Goal: Transaction & Acquisition: Purchase product/service

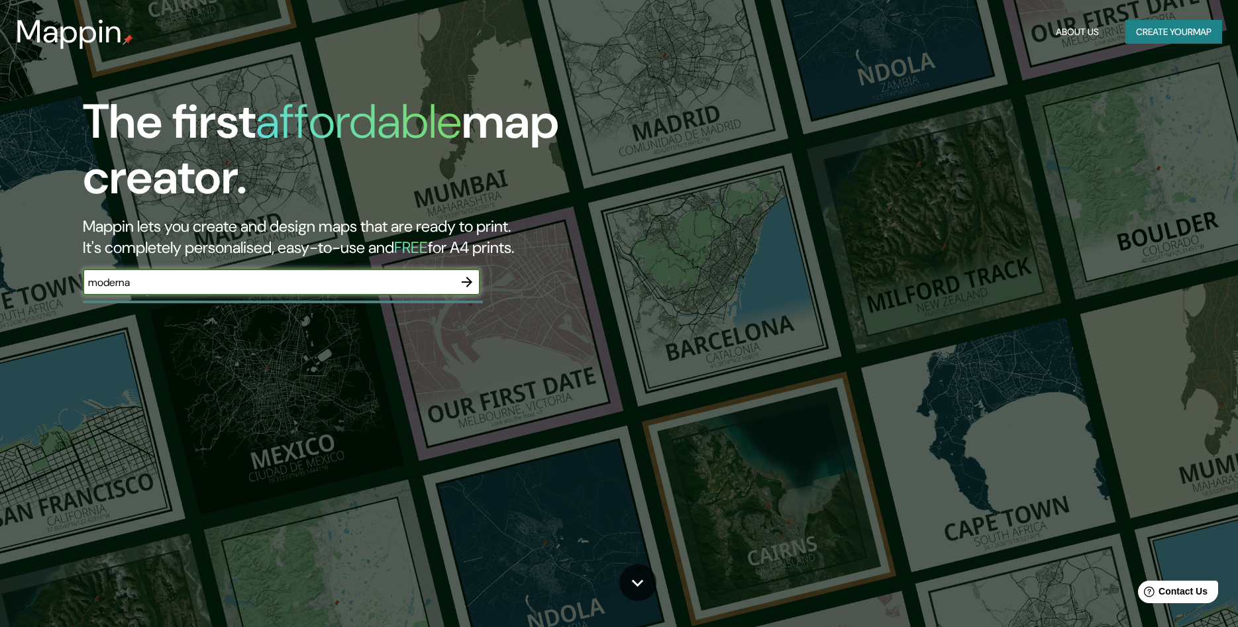
type input "moderna"
click at [464, 284] on icon "button" at bounding box center [467, 282] width 16 height 16
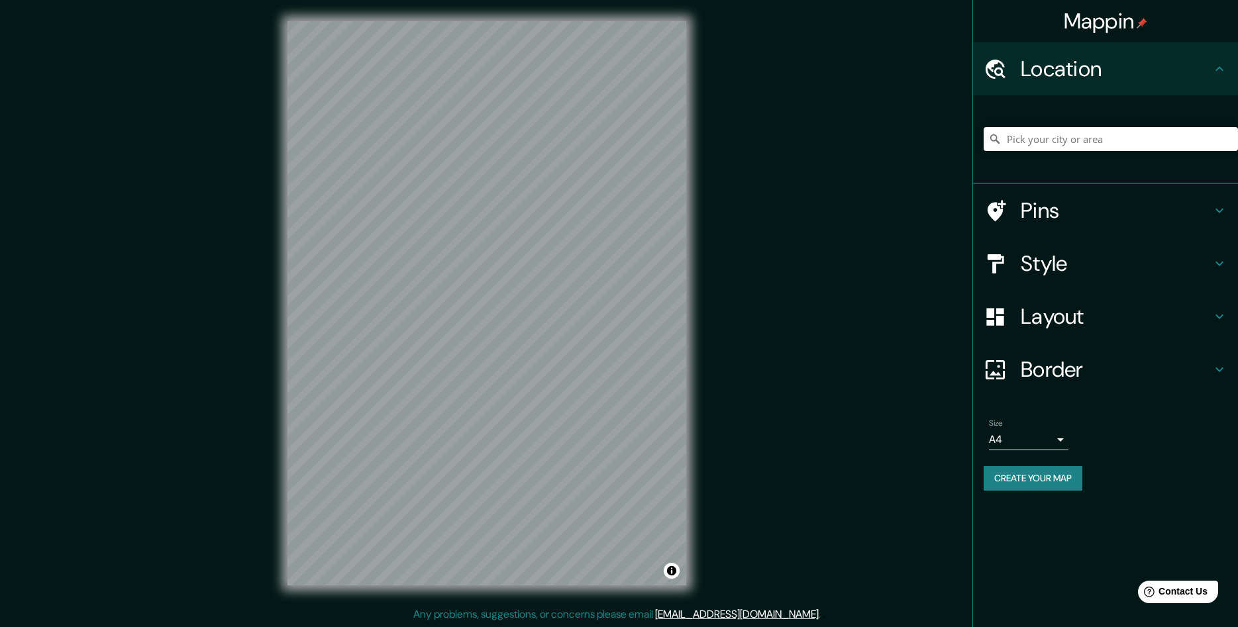
click at [1065, 209] on h4 "Pins" at bounding box center [1116, 210] width 191 height 26
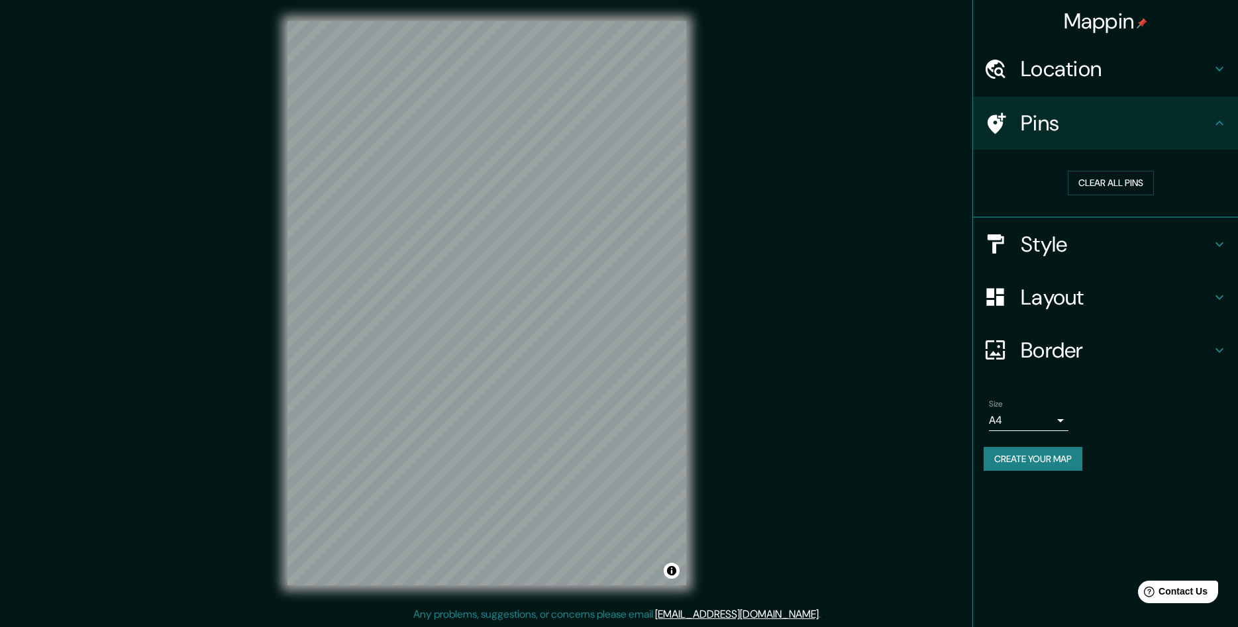
click at [1086, 231] on h4 "Style" at bounding box center [1116, 244] width 191 height 26
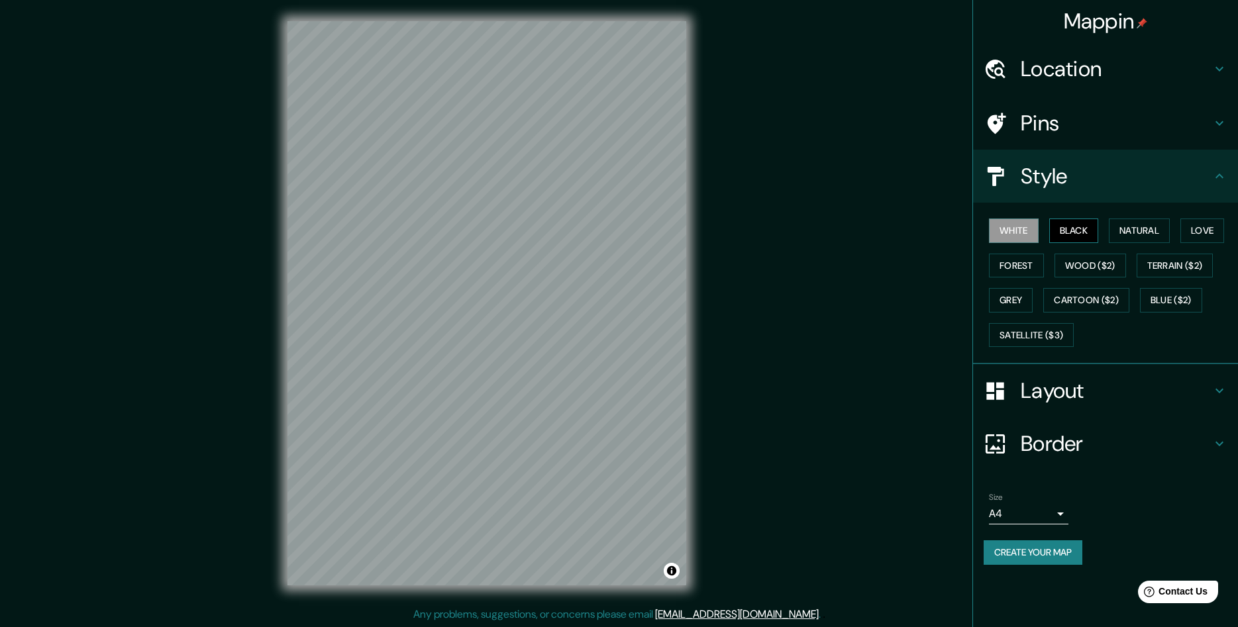
click at [1073, 229] on button "Black" at bounding box center [1074, 231] width 50 height 25
click at [1138, 232] on button "Natural" at bounding box center [1139, 231] width 61 height 25
click at [1200, 237] on button "Love" at bounding box center [1202, 231] width 44 height 25
click at [1024, 272] on button "Forest" at bounding box center [1016, 266] width 55 height 25
click at [1076, 276] on button "Wood ($2)" at bounding box center [1090, 266] width 72 height 25
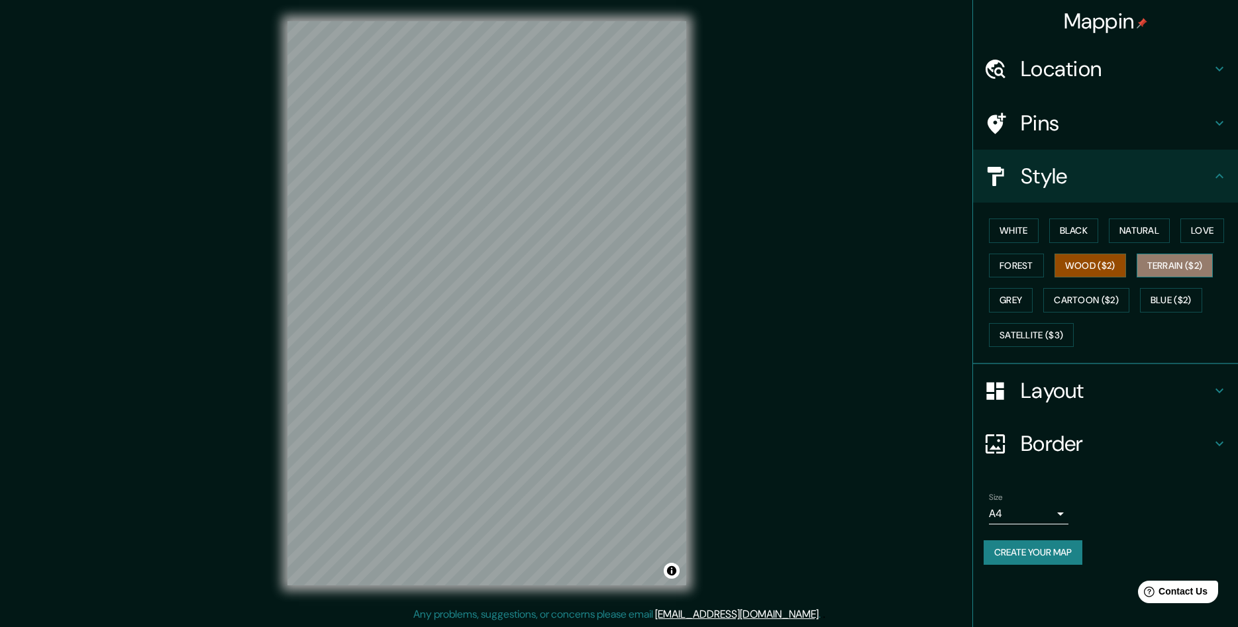
click at [1170, 272] on button "Terrain ($2)" at bounding box center [1175, 266] width 77 height 25
click at [1074, 393] on h4 "Layout" at bounding box center [1116, 391] width 191 height 26
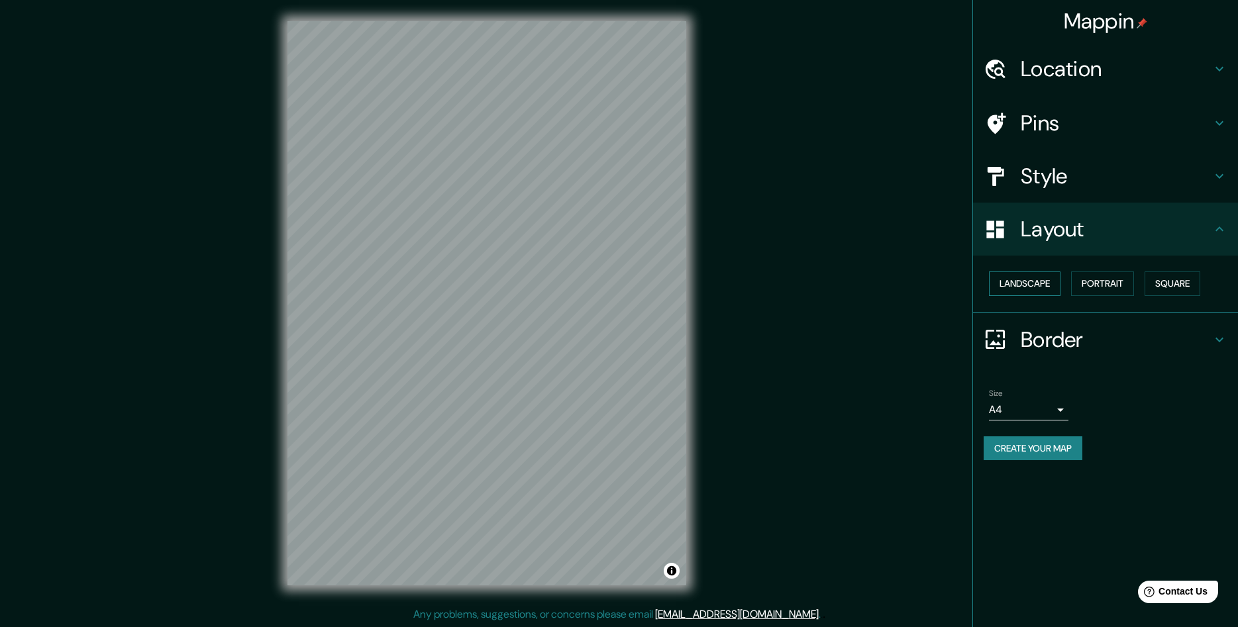
click at [1040, 283] on button "Landscape" at bounding box center [1025, 284] width 72 height 25
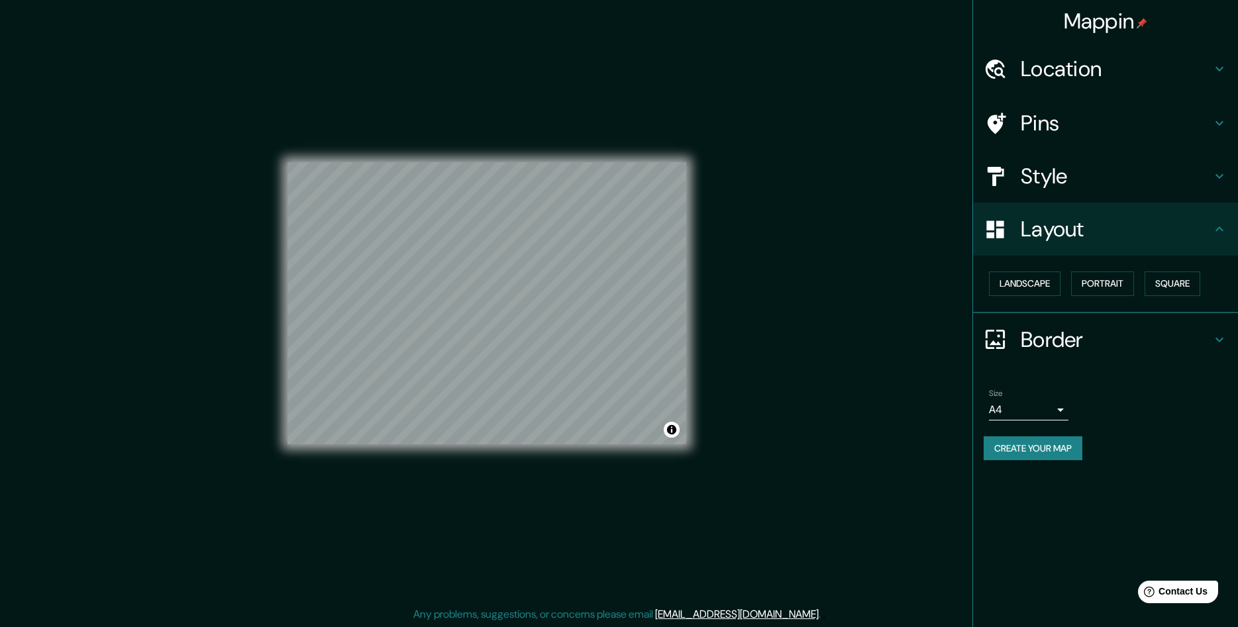
click at [1063, 332] on h4 "Border" at bounding box center [1116, 340] width 191 height 26
